Goal: Transaction & Acquisition: Book appointment/travel/reservation

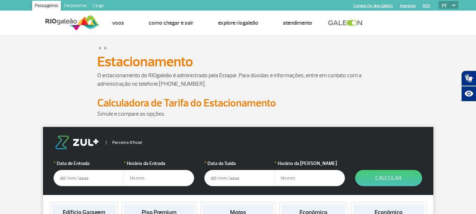
click at [476, 48] on html "Passageiros Corporativo Cargo Compra On-line GaleOn Imprensa RQS PT ENG ESP Pág…" at bounding box center [238, 107] width 476 height 214
click at [63, 179] on input "text" at bounding box center [89, 178] width 70 height 16
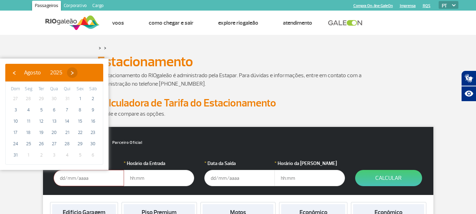
click at [78, 73] on span "›" at bounding box center [72, 72] width 11 height 11
click at [84, 73] on span "›" at bounding box center [78, 72] width 11 height 11
click at [80, 73] on span "›" at bounding box center [74, 72] width 11 height 11
click at [13, 73] on span "‹" at bounding box center [14, 72] width 11 height 11
click at [67, 98] on span "2" at bounding box center [67, 98] width 11 height 11
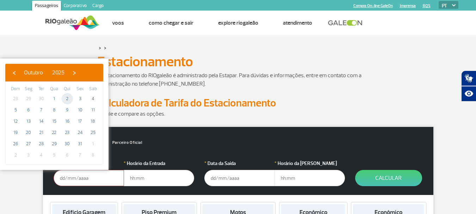
type input "[DATE]"
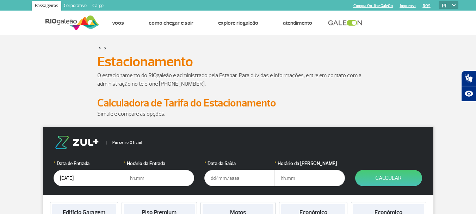
click at [149, 177] on input "text" at bounding box center [159, 178] width 70 height 16
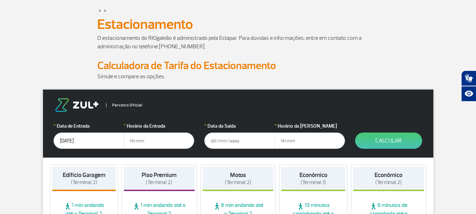
scroll to position [35, 0]
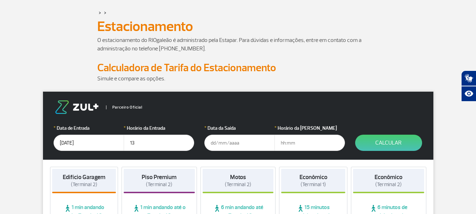
type input "13"
click at [244, 137] on input "text" at bounding box center [239, 143] width 70 height 16
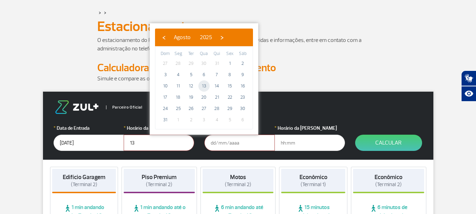
click at [203, 86] on span "13" at bounding box center [203, 85] width 11 height 11
type input "[DATE]"
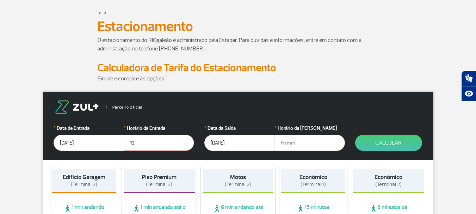
click at [293, 143] on input "text" at bounding box center [309, 143] width 70 height 16
type input "17:"
click at [382, 142] on button "Calcular" at bounding box center [388, 143] width 67 height 16
click at [135, 144] on input "13" at bounding box center [159, 143] width 70 height 16
type input "1"
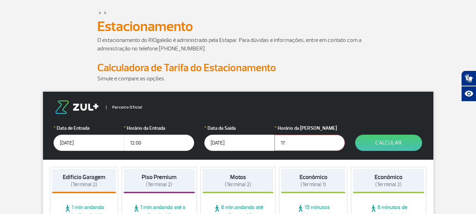
type input "12:00"
click at [306, 142] on input "17:" at bounding box center [309, 143] width 70 height 16
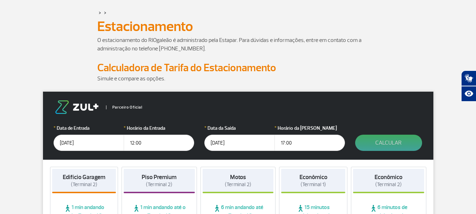
type input "17:00"
click at [400, 140] on button "Calcular" at bounding box center [388, 143] width 67 height 16
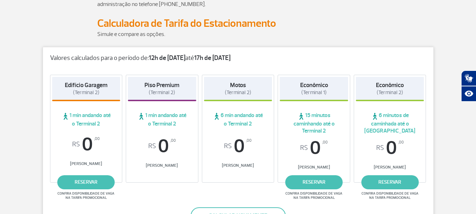
scroll to position [66, 0]
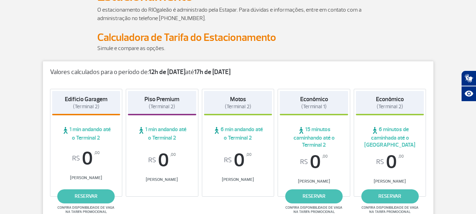
click at [221, 64] on div "Valores calculados para o período de: 12h de [DATE] até 17h de [DATE]" at bounding box center [238, 68] width 390 height 15
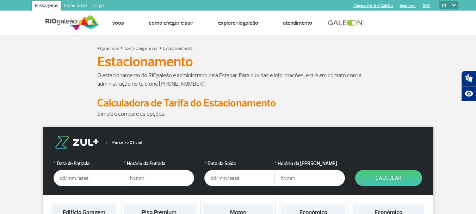
click at [104, 177] on input "text" at bounding box center [89, 178] width 70 height 16
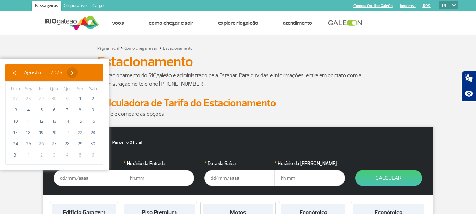
click at [78, 73] on span "›" at bounding box center [72, 72] width 11 height 11
click at [84, 73] on span "›" at bounding box center [78, 72] width 11 height 11
click at [73, 97] on span "2" at bounding box center [67, 98] width 11 height 11
type input "[DATE]"
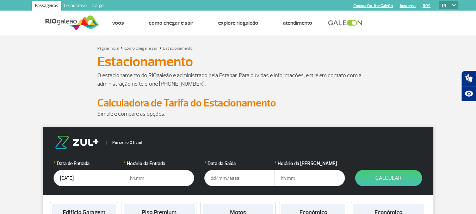
click at [136, 178] on input "text" at bounding box center [159, 178] width 70 height 16
type input "12:00"
click at [213, 178] on input "text" at bounding box center [239, 178] width 70 height 16
click at [246, 74] on p "O estacionamento do RIOgaleão é administrado pela Estapar. Para dúvidas e infor…" at bounding box center [238, 79] width 282 height 17
click at [222, 180] on input "14/08/2025" at bounding box center [239, 178] width 70 height 16
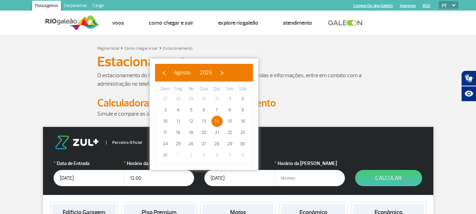
type input "14/10/2025"
click at [287, 179] on input "text" at bounding box center [309, 178] width 70 height 16
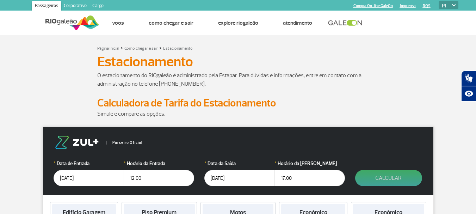
type input "17:00"
click at [385, 175] on button "Calcular" at bounding box center [388, 178] width 67 height 16
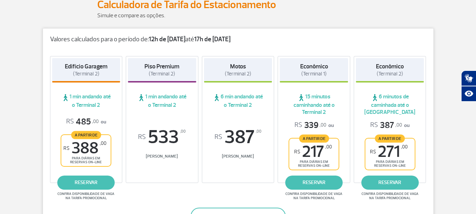
scroll to position [100, 0]
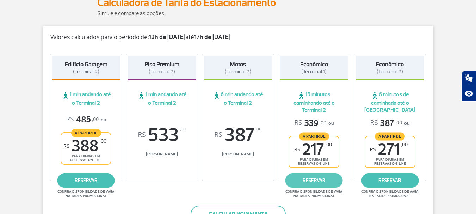
click at [316, 184] on link "reservar" at bounding box center [313, 180] width 57 height 14
